Goal: Task Accomplishment & Management: Use online tool/utility

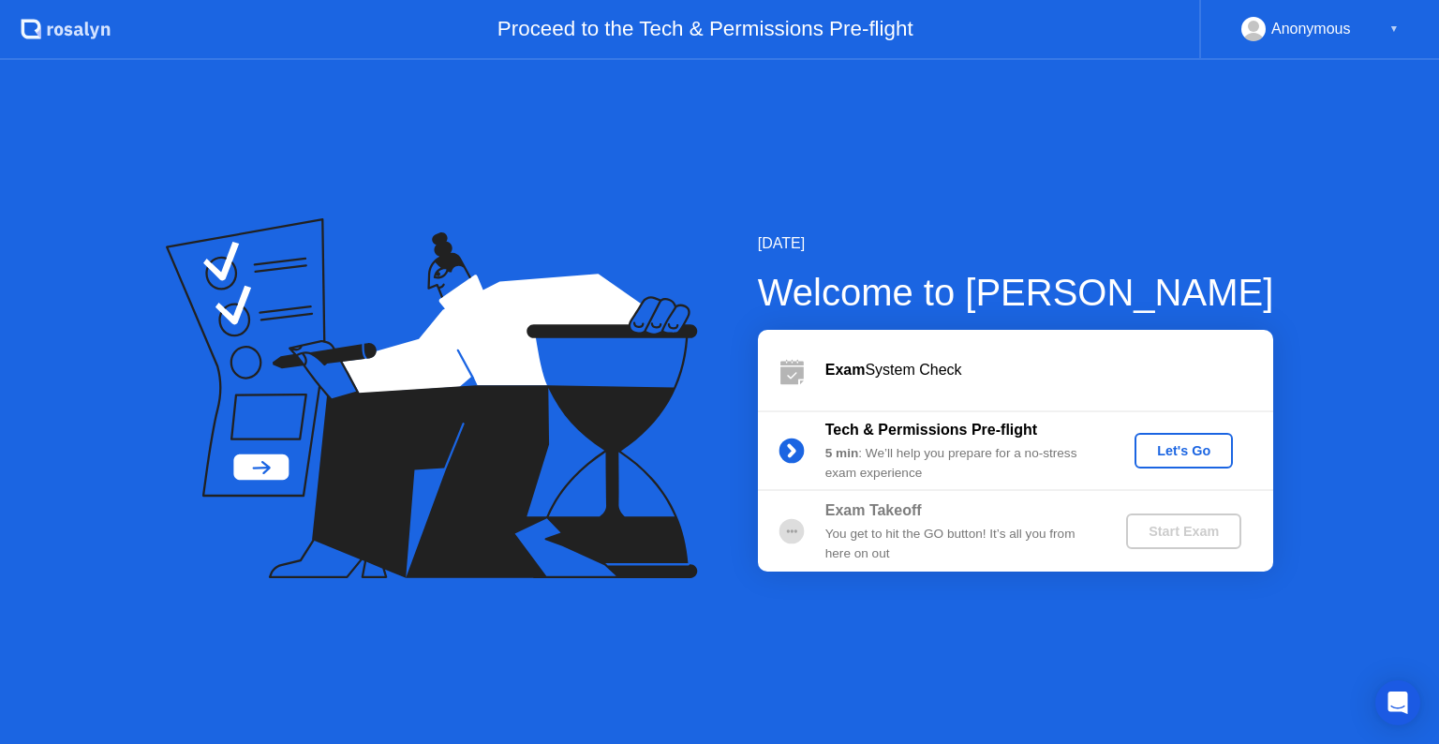
click at [1158, 448] on div "Let's Go" at bounding box center [1183, 450] width 83 height 15
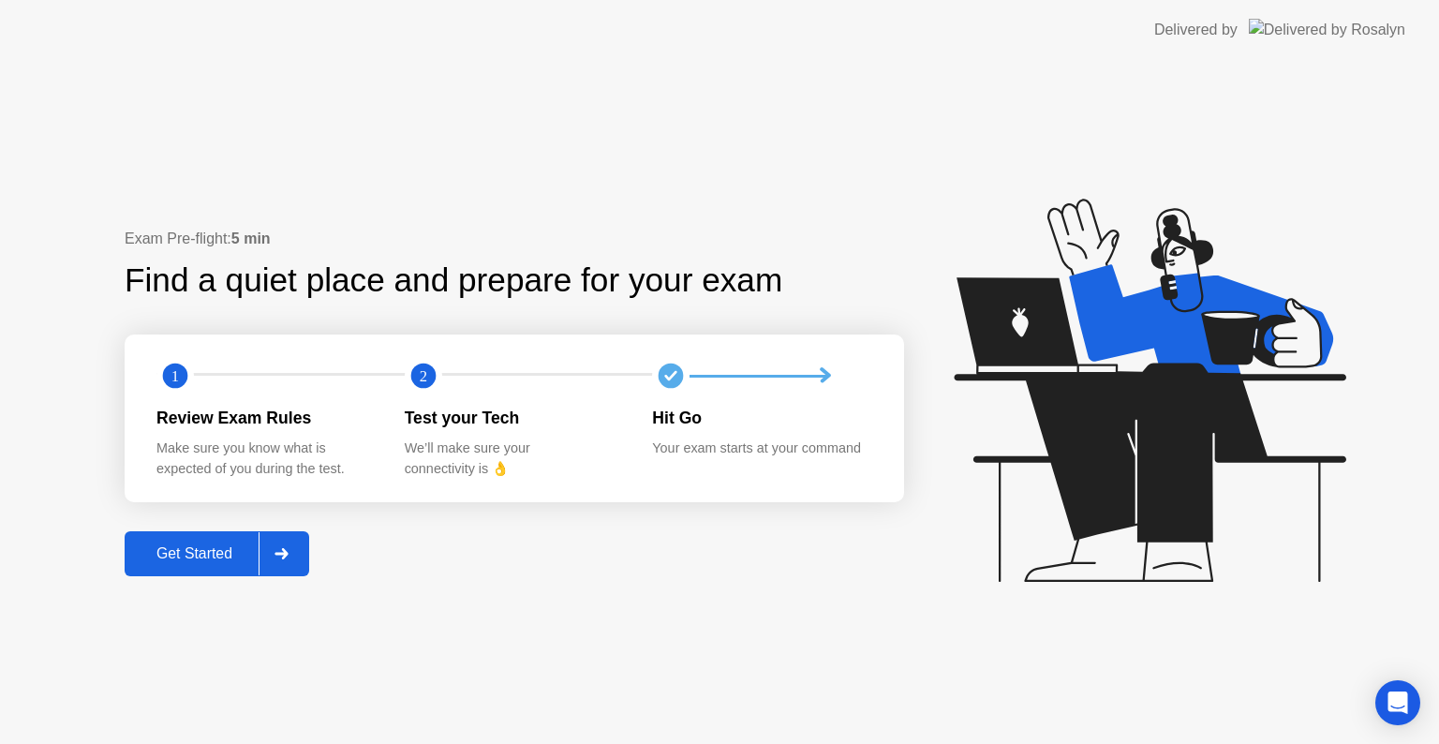
click at [230, 550] on div "Get Started" at bounding box center [194, 553] width 128 height 17
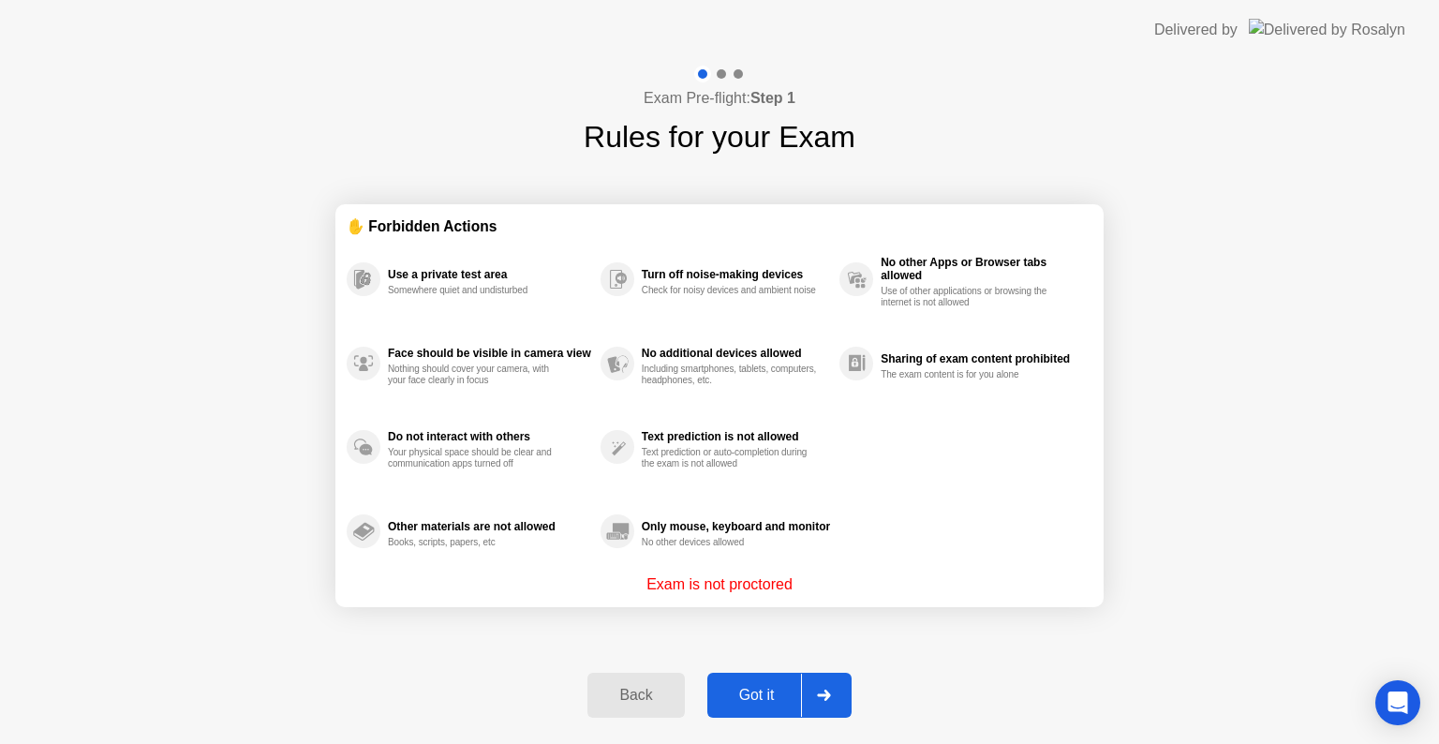
click at [754, 704] on div "Got it" at bounding box center [757, 695] width 88 height 17
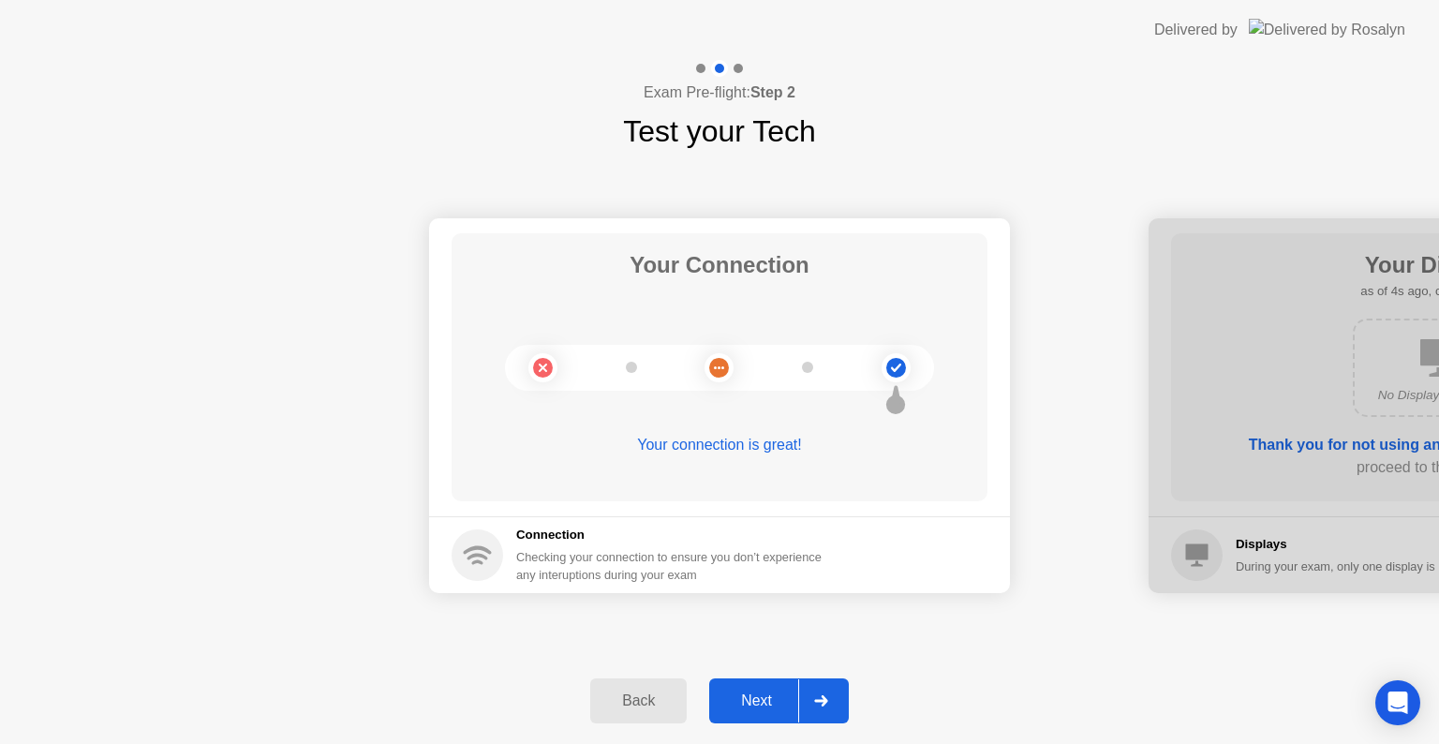
click at [754, 704] on div "Next" at bounding box center [756, 700] width 83 height 17
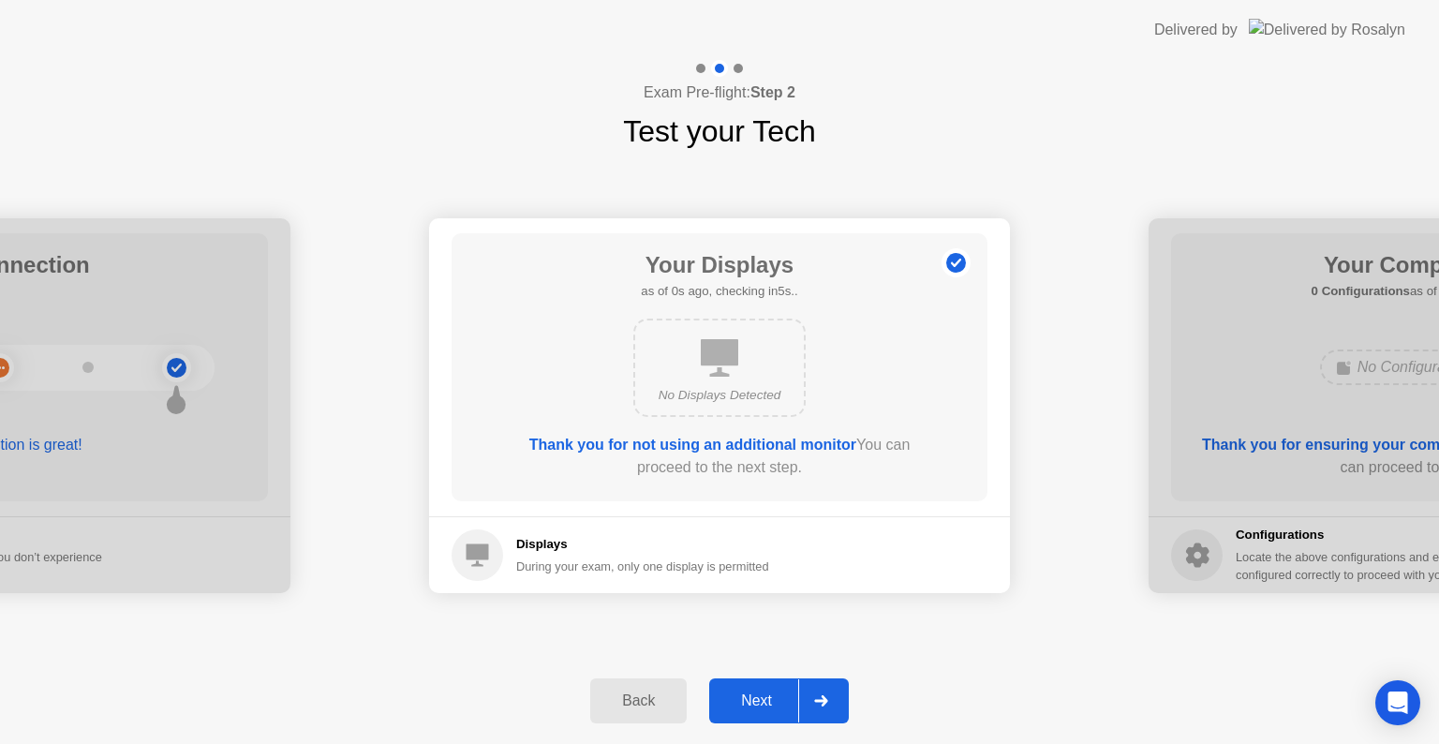
click at [754, 704] on div "Next" at bounding box center [756, 700] width 83 height 17
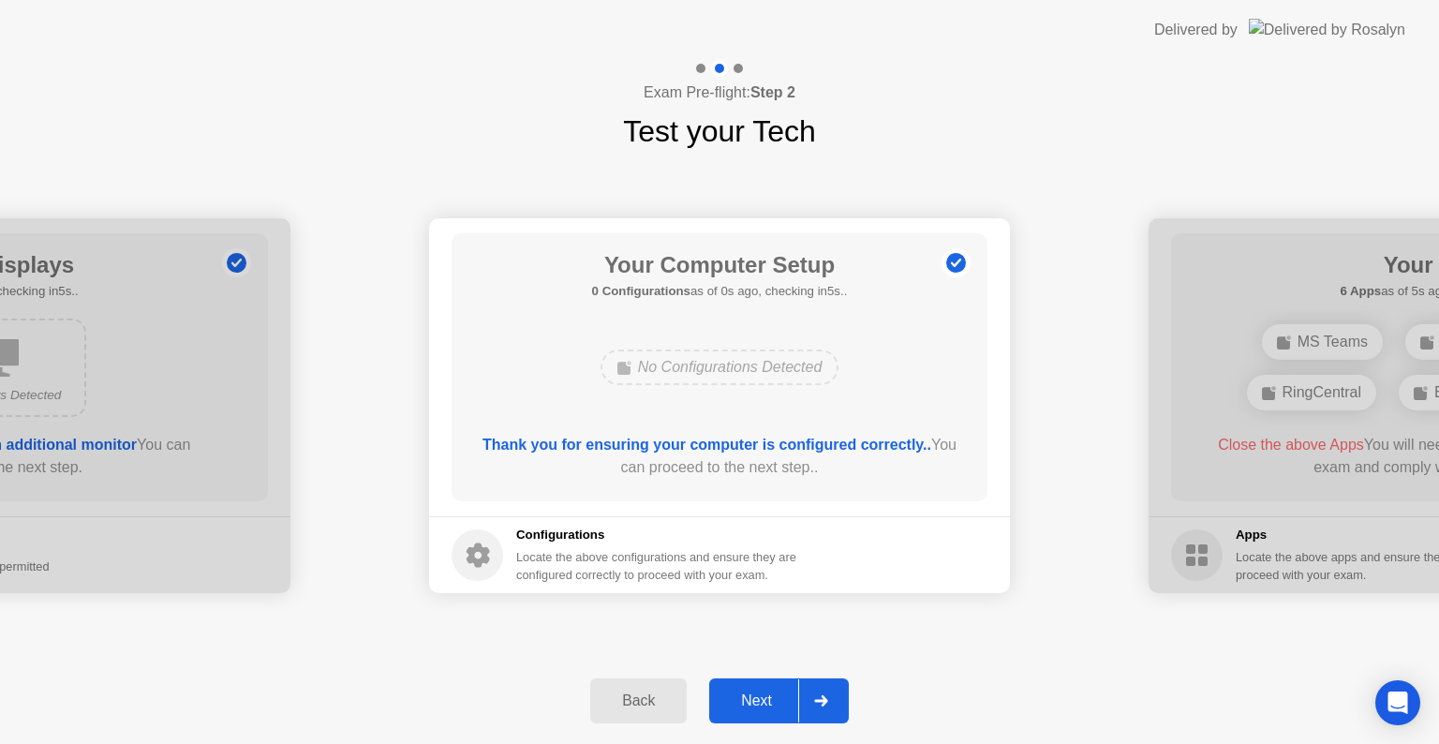
click at [754, 704] on div "Next" at bounding box center [756, 700] width 83 height 17
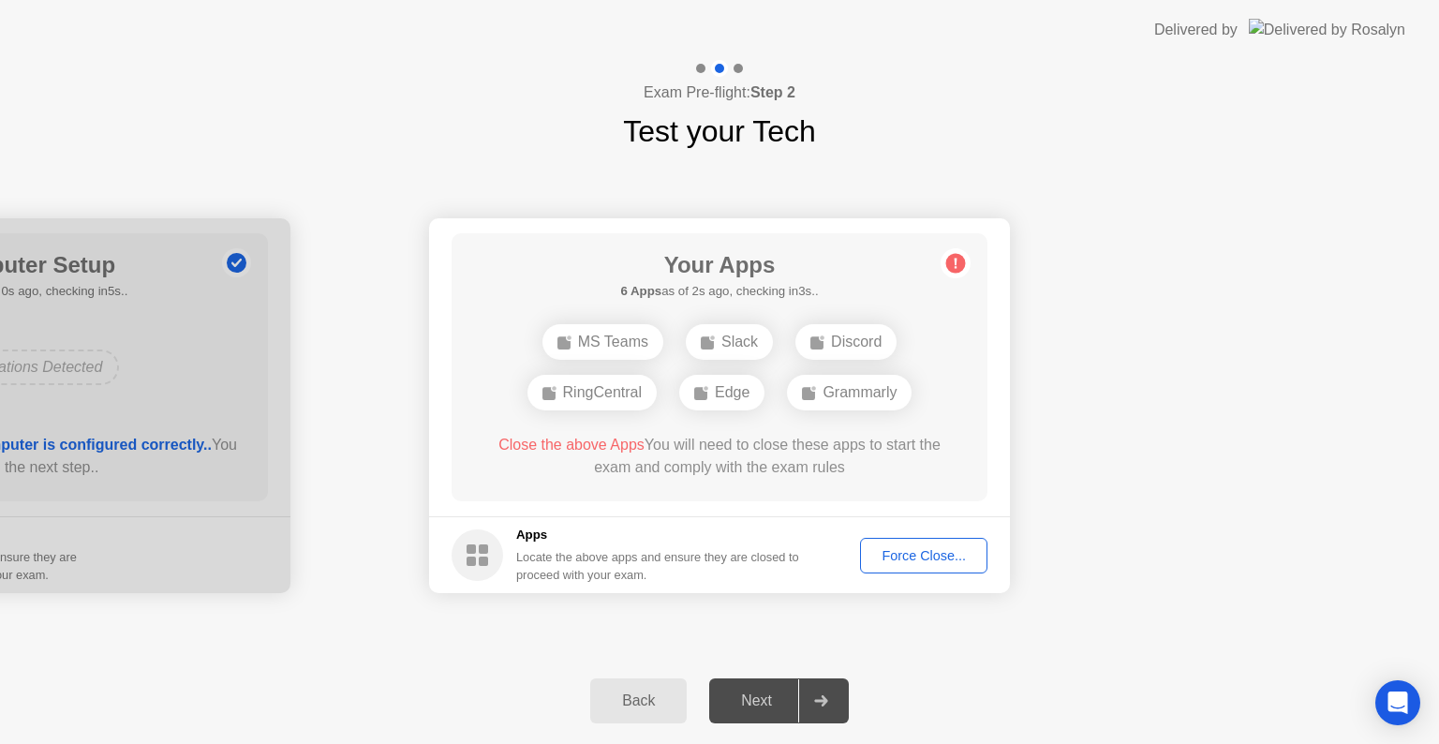
click at [890, 558] on div "Force Close..." at bounding box center [924, 555] width 114 height 15
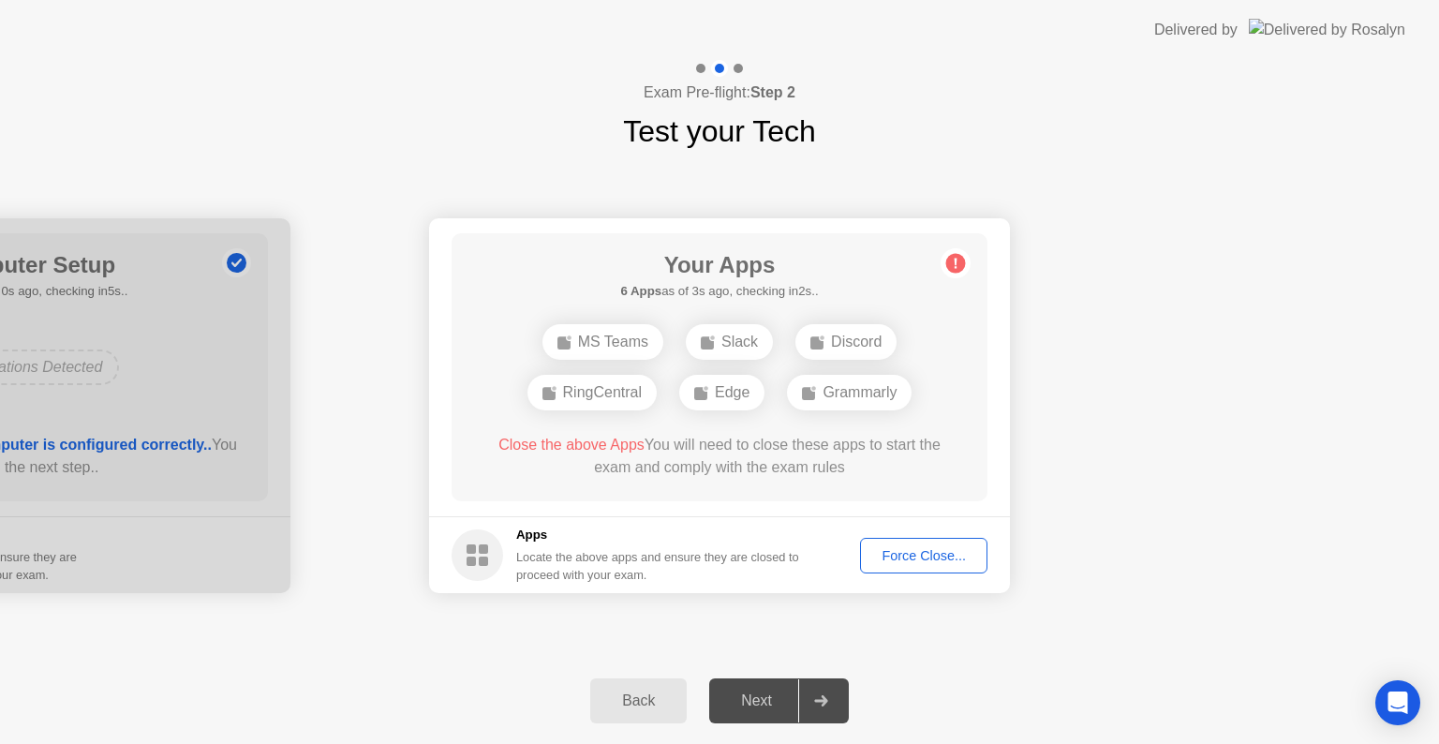
click at [893, 558] on div "Force Close..." at bounding box center [924, 555] width 114 height 15
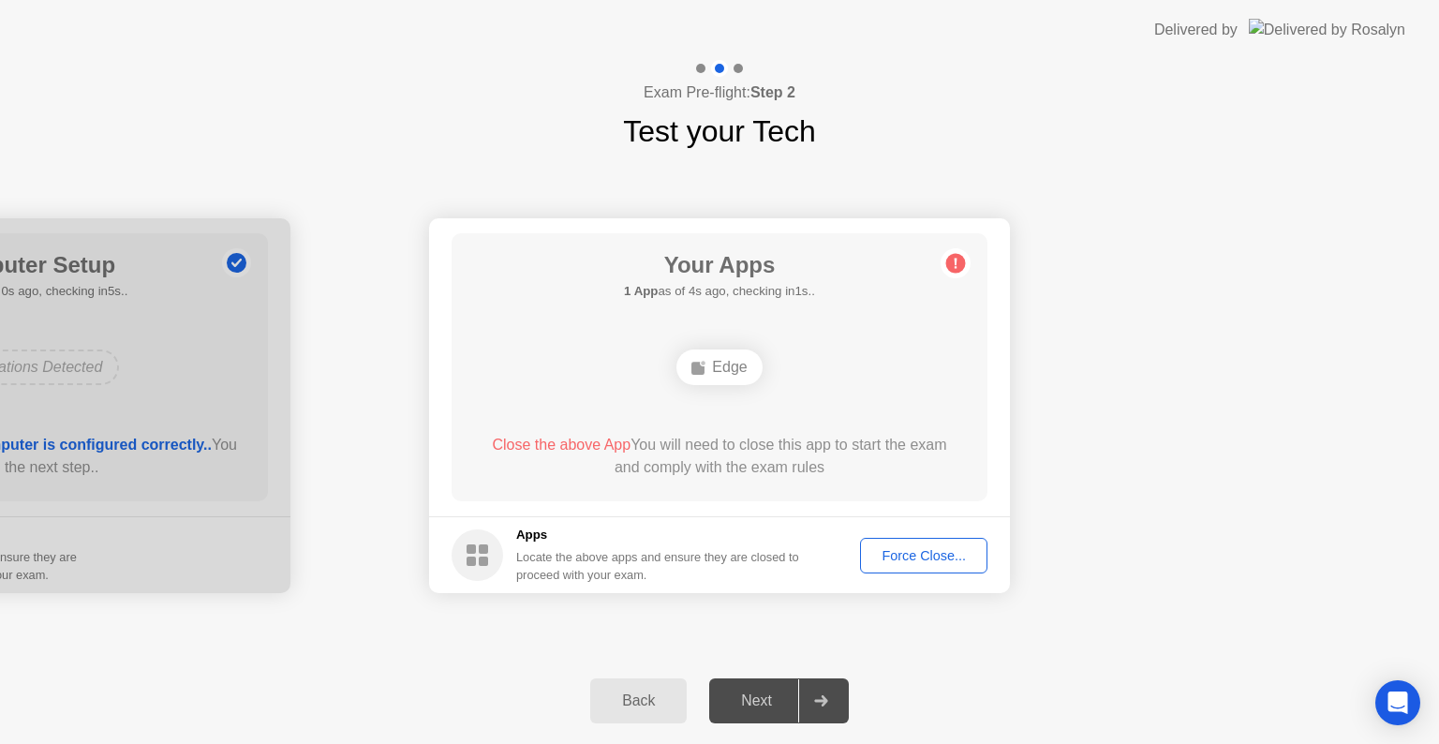
click at [903, 557] on div "Force Close..." at bounding box center [924, 555] width 114 height 15
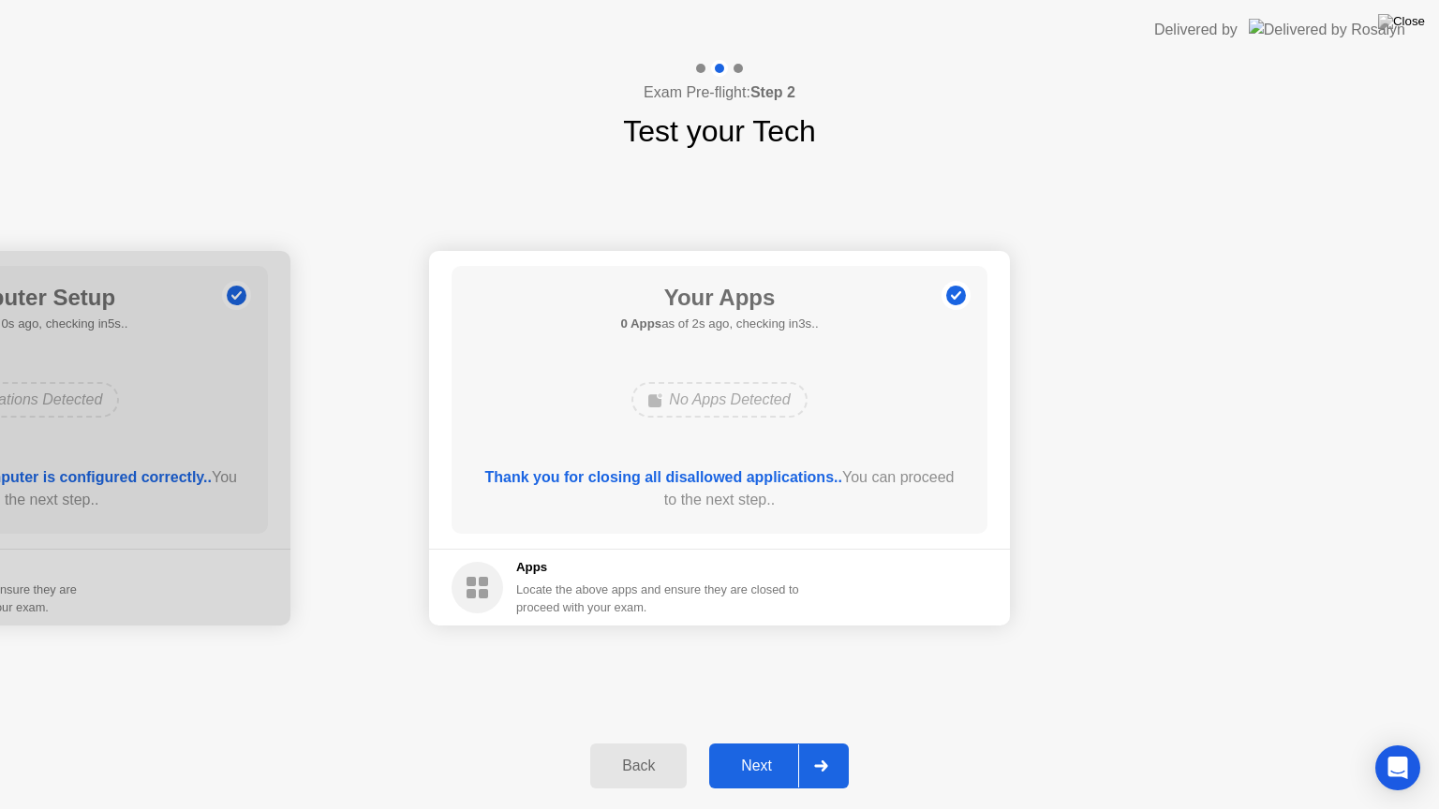
click at [760, 743] on div "Next" at bounding box center [756, 766] width 83 height 17
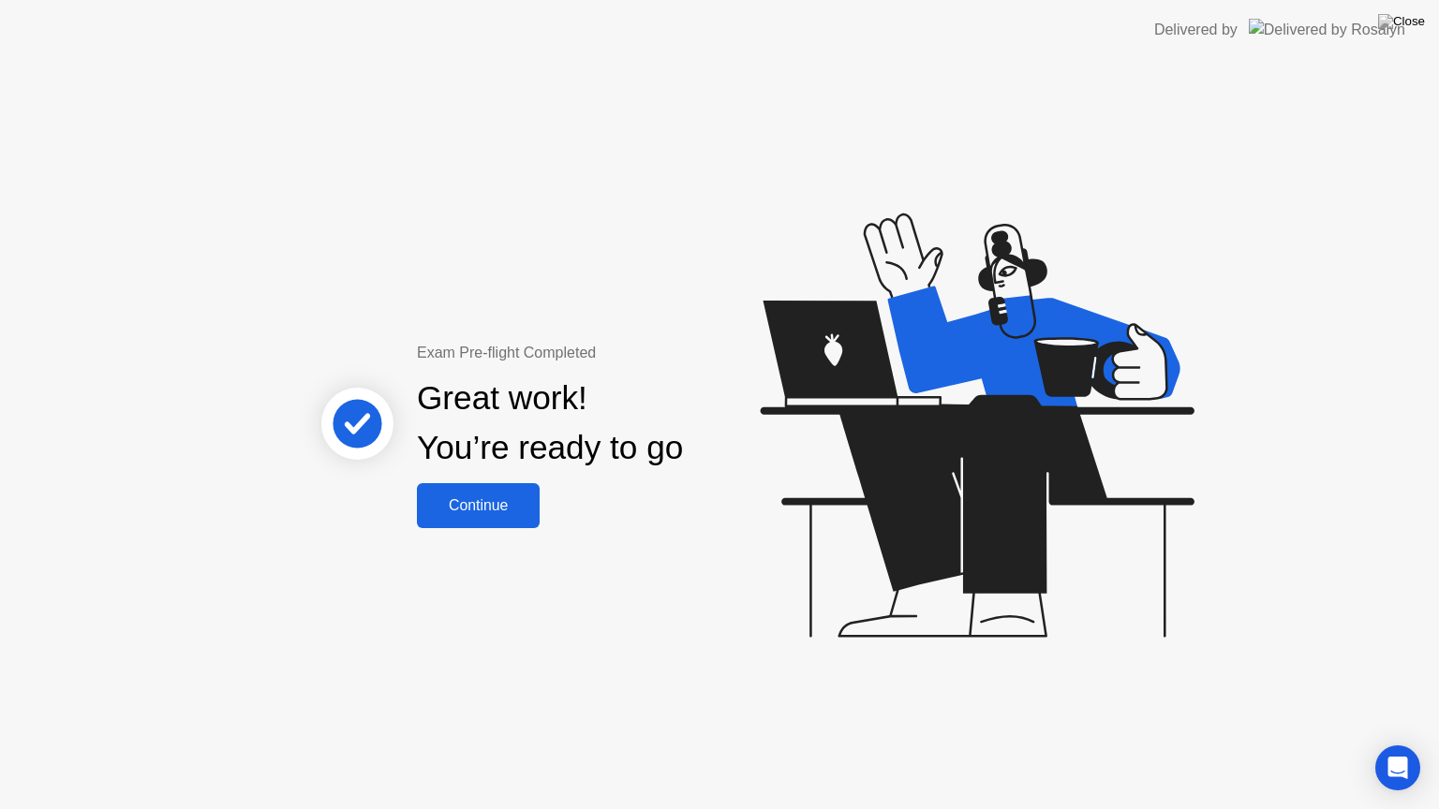
click at [530, 498] on div "Continue" at bounding box center [478, 505] width 111 height 17
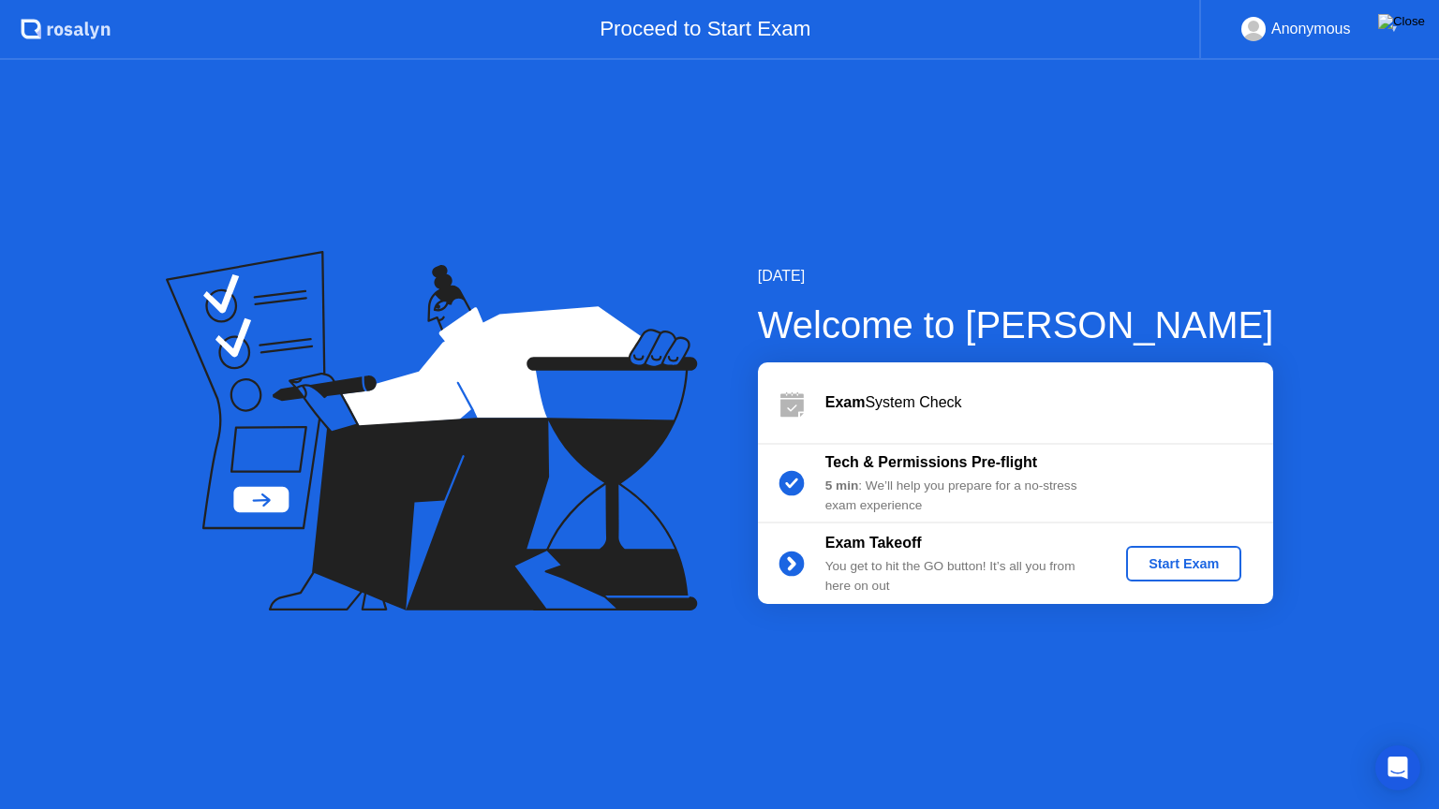
click at [1406, 26] on img at bounding box center [1401, 21] width 47 height 15
click at [1399, 27] on button at bounding box center [1401, 21] width 56 height 24
